Goal: Navigation & Orientation: Find specific page/section

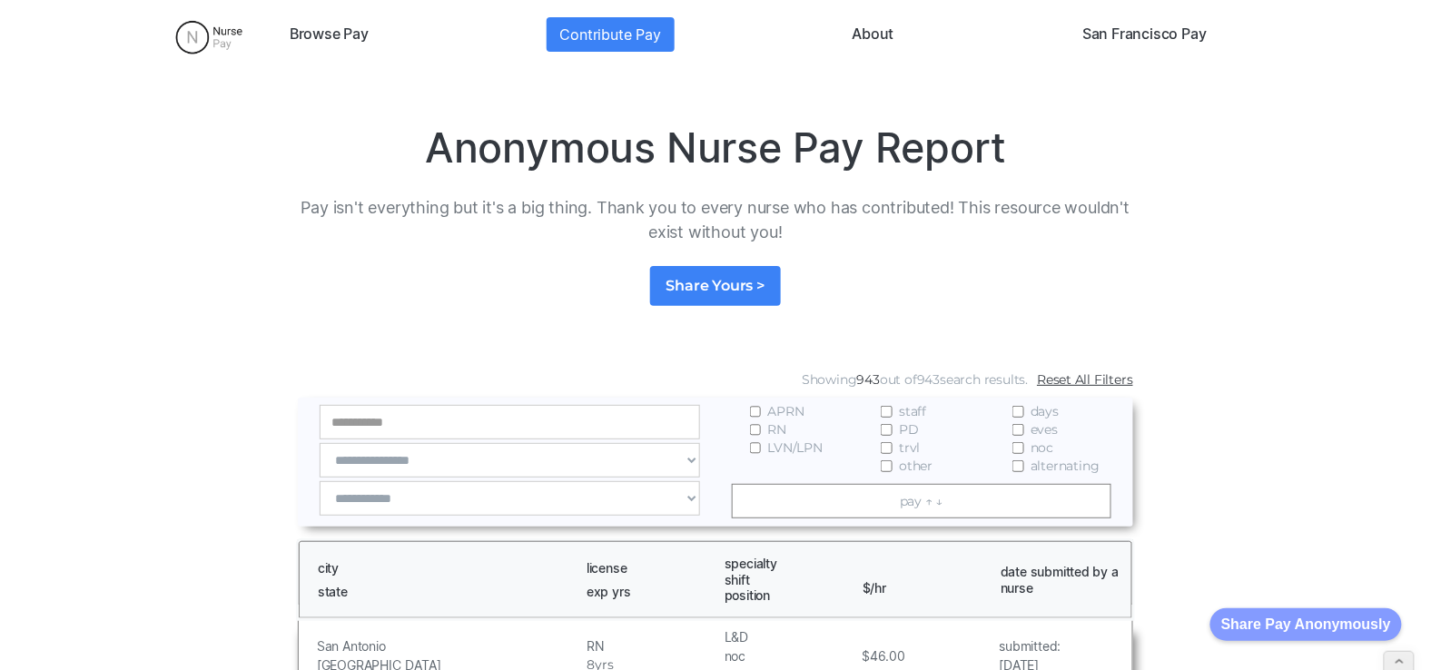
click at [324, 34] on link "Browse Pay" at bounding box center [329, 34] width 94 height 34
click at [194, 28] on img at bounding box center [209, 37] width 96 height 45
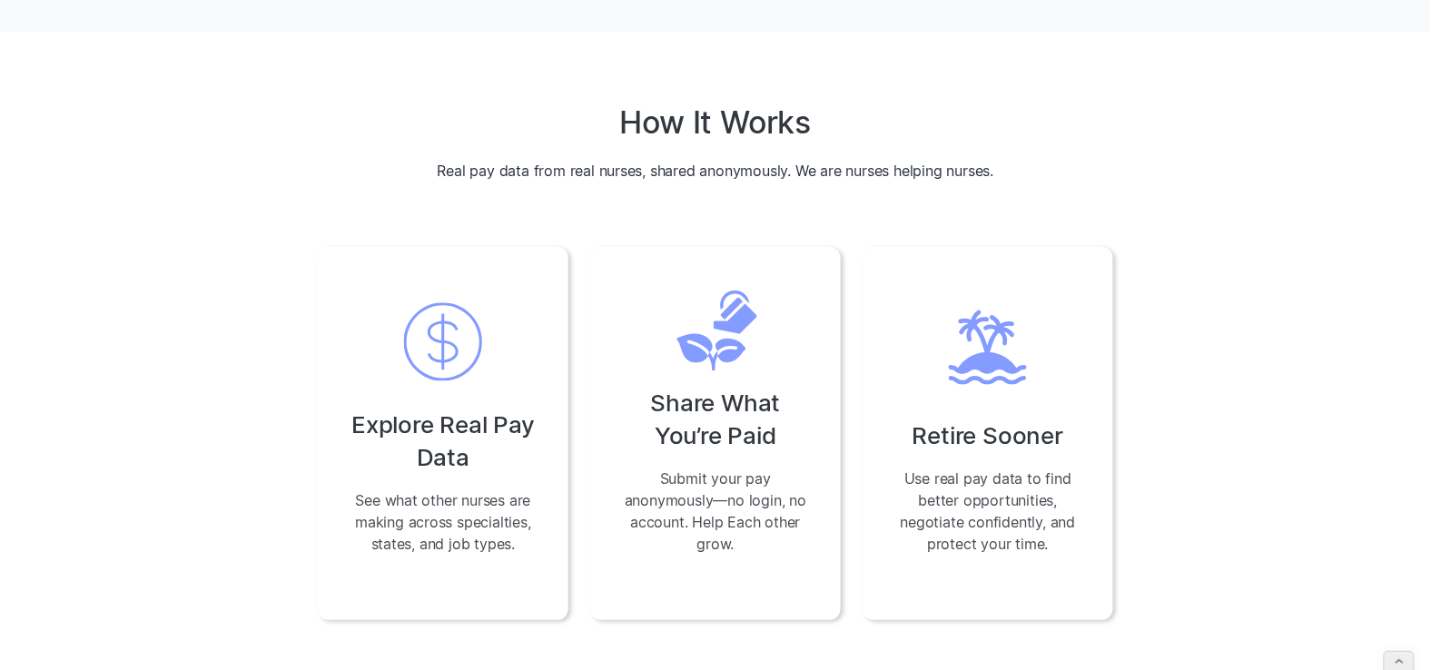
scroll to position [523, 0]
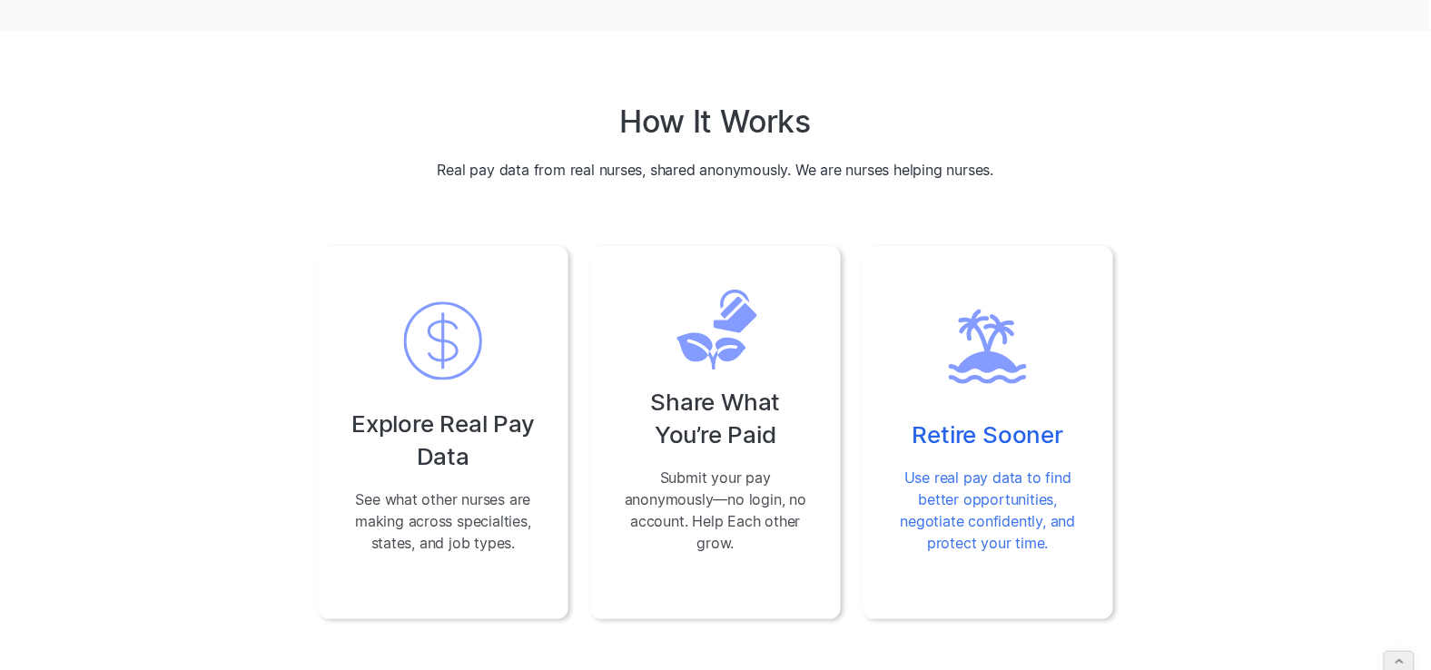
click at [998, 456] on div "Retire Sooner Use real pay data to find better opportunities, negotiate confide…" at bounding box center [987, 432] width 251 height 373
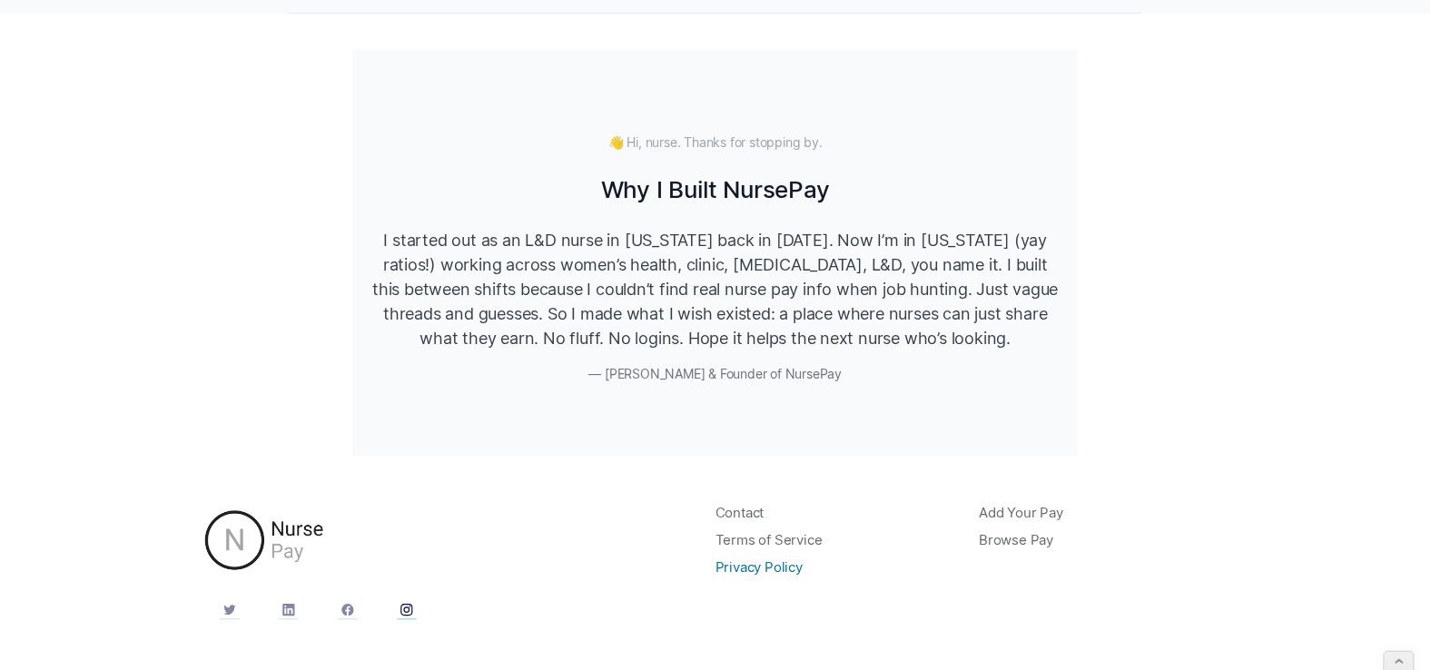
scroll to position [2344, 0]
